Goal: Use online tool/utility: Use online tool/utility

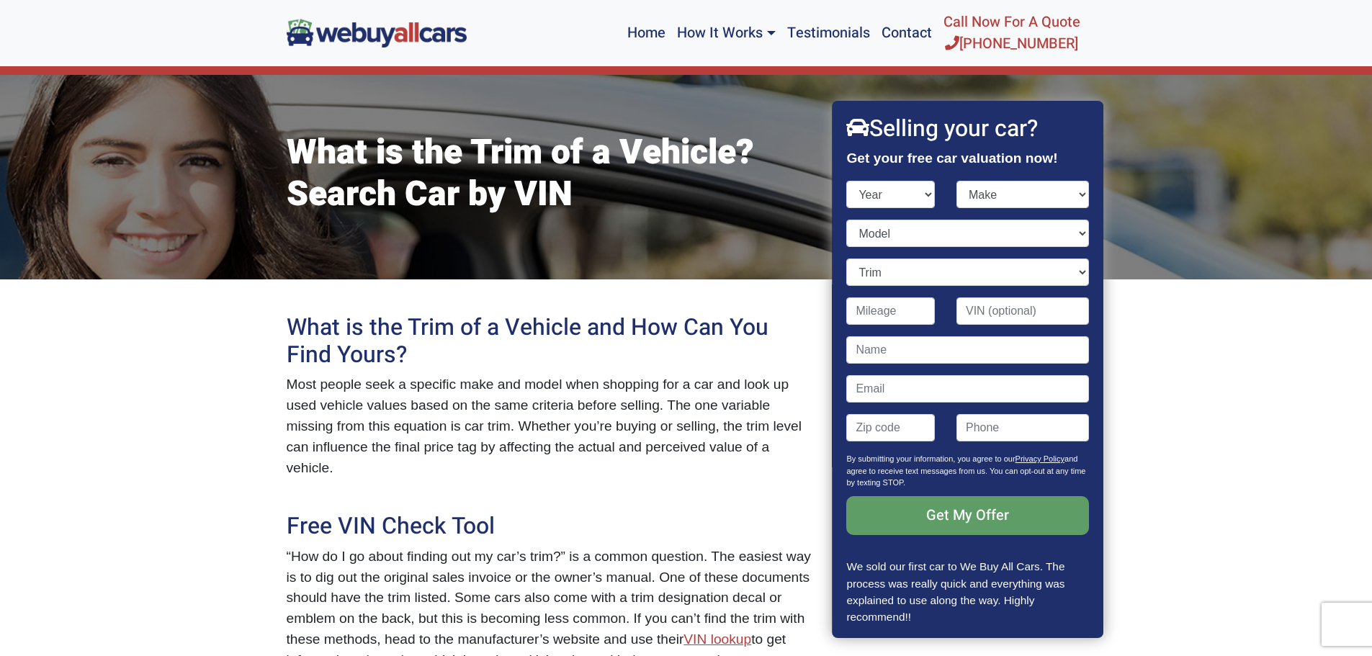
select select "2015"
click at [847, 181] on select "Year [DATE] 2024 2023 2022 2021 2020 2019 2018 2017 2016 2015 2014 2013 2012 20…" at bounding box center [891, 194] width 89 height 27
click at [1071, 195] on select "Make" at bounding box center [1022, 194] width 133 height 27
select select "Audi"
click at [956, 181] on select "Make Acura Alfa Romeo Aston [PERSON_NAME] Audi Bentley BMW Buick Cadillac Chevr…" at bounding box center [1022, 194] width 133 height 27
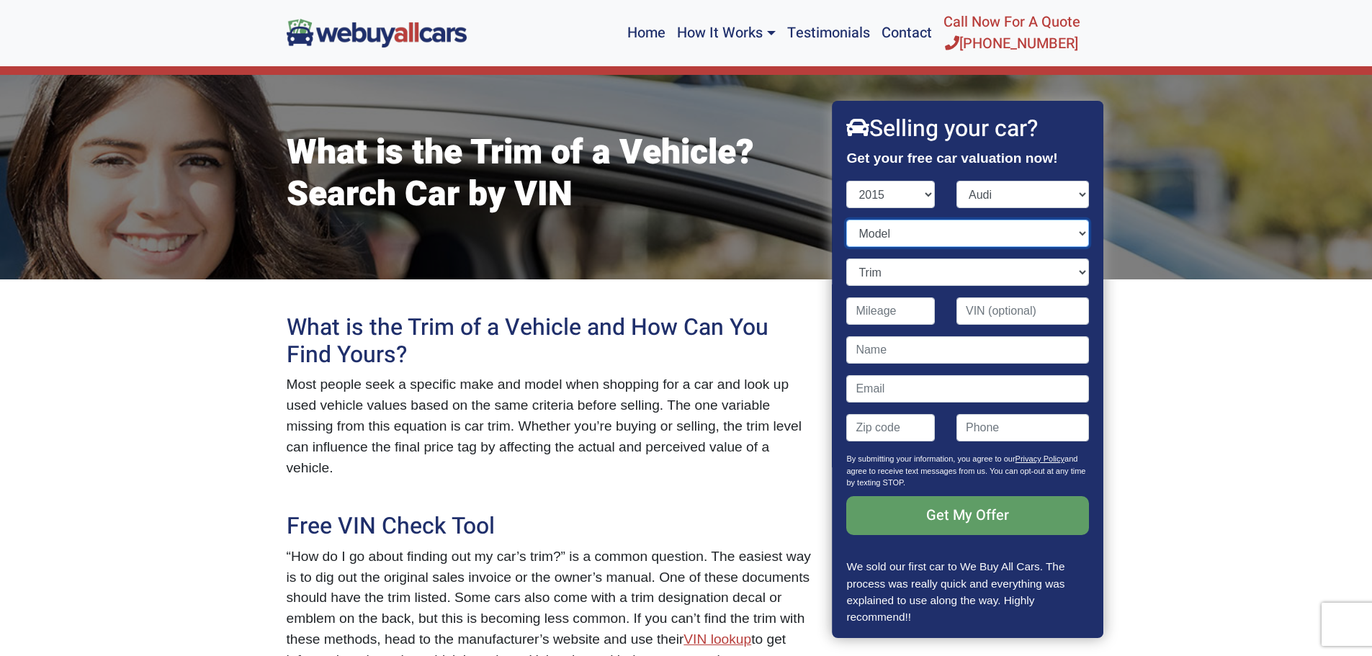
click at [1039, 234] on select "Model" at bounding box center [968, 233] width 242 height 27
select select "A4"
click at [847, 220] on select "Model A3 A4 A5 A6 A7 A8 allroad Q3 Q5 Q7 R8 RS 5 RS 7 S3 S4 S5 S6 S7 S8 SQ5 TT …" at bounding box center [968, 233] width 242 height 27
click at [1067, 270] on select "Trim 2.0T Premium 4dr Sedan (2.0L 4cyl Turbo CVT) 2.0T Premium Plus 4dr Sedan (…" at bounding box center [968, 272] width 242 height 27
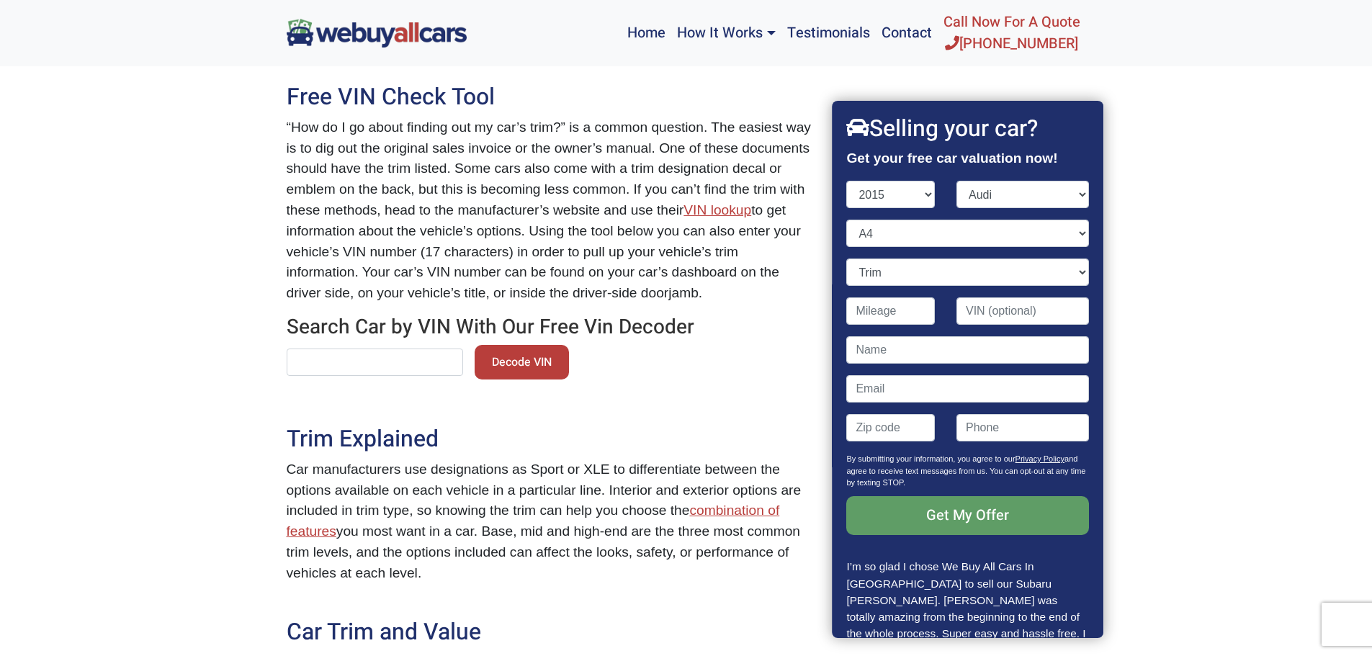
scroll to position [431, 0]
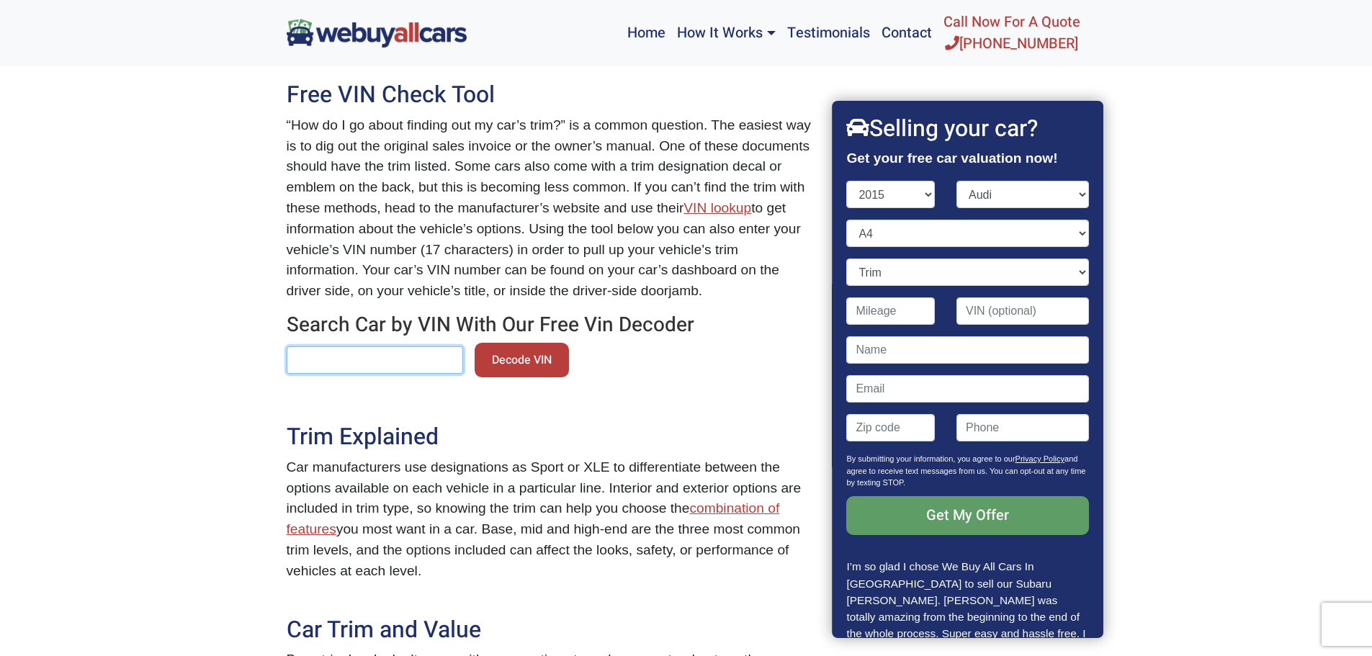
click at [373, 346] on input "text" at bounding box center [375, 359] width 176 height 27
click at [413, 346] on input "text" at bounding box center [375, 359] width 176 height 27
paste input "[US_VEHICLE_IDENTIFICATION_NUMBER]"
type input "[US_VEHICLE_IDENTIFICATION_NUMBER]"
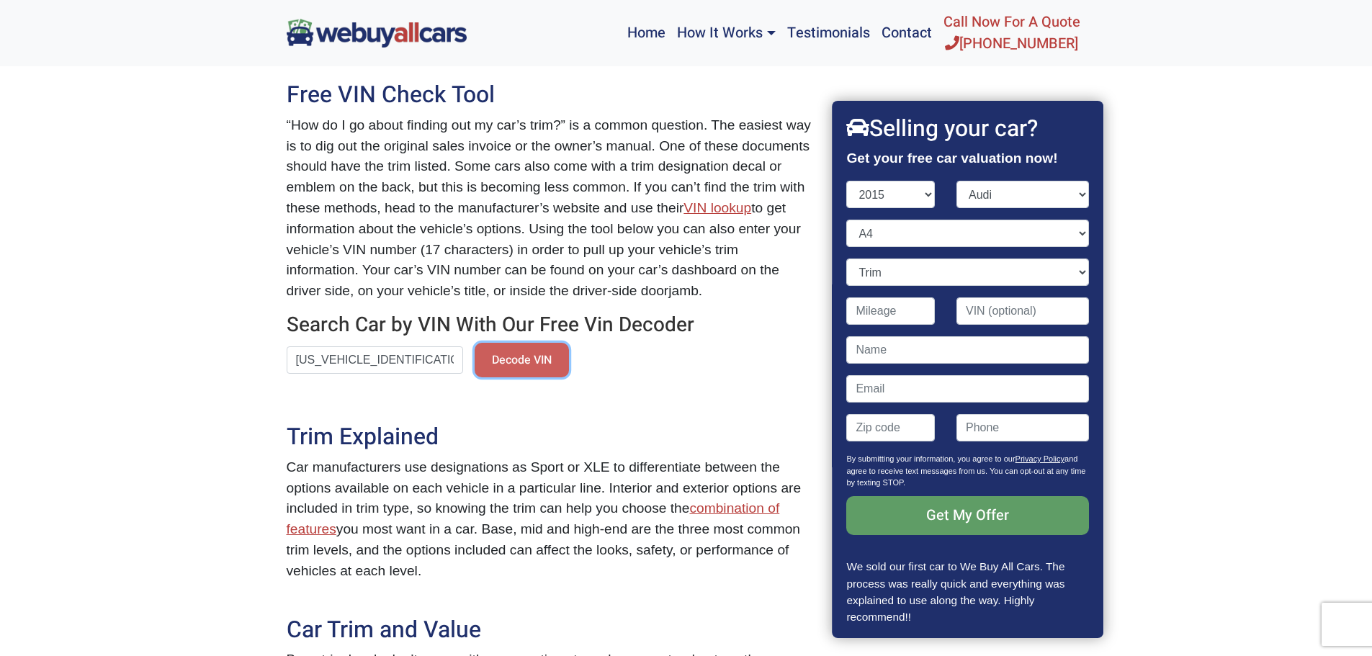
click at [483, 343] on button "Decode VIN" at bounding box center [522, 360] width 94 height 35
